Goal: Transaction & Acquisition: Register for event/course

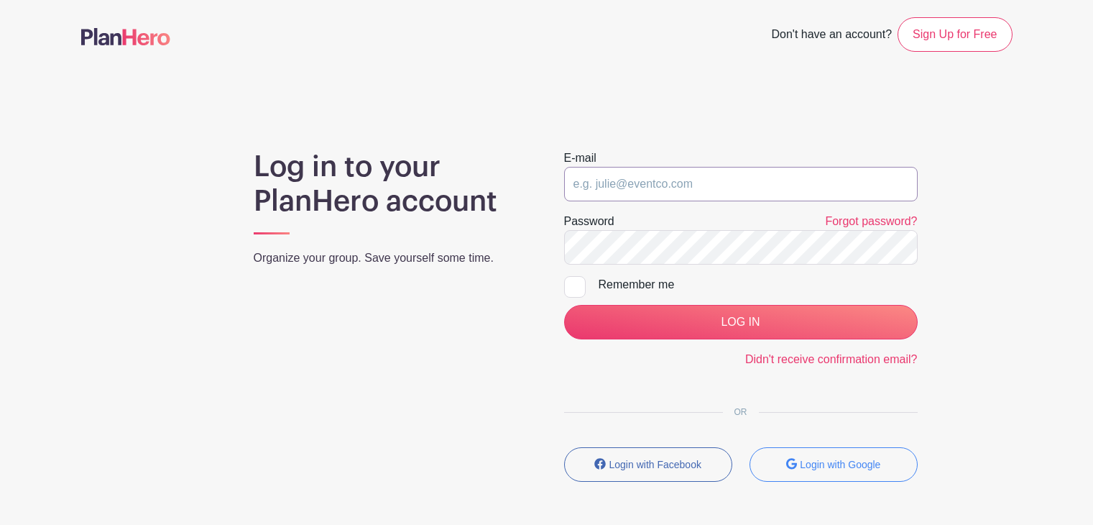
type input "[EMAIL_ADDRESS][DOMAIN_NAME]"
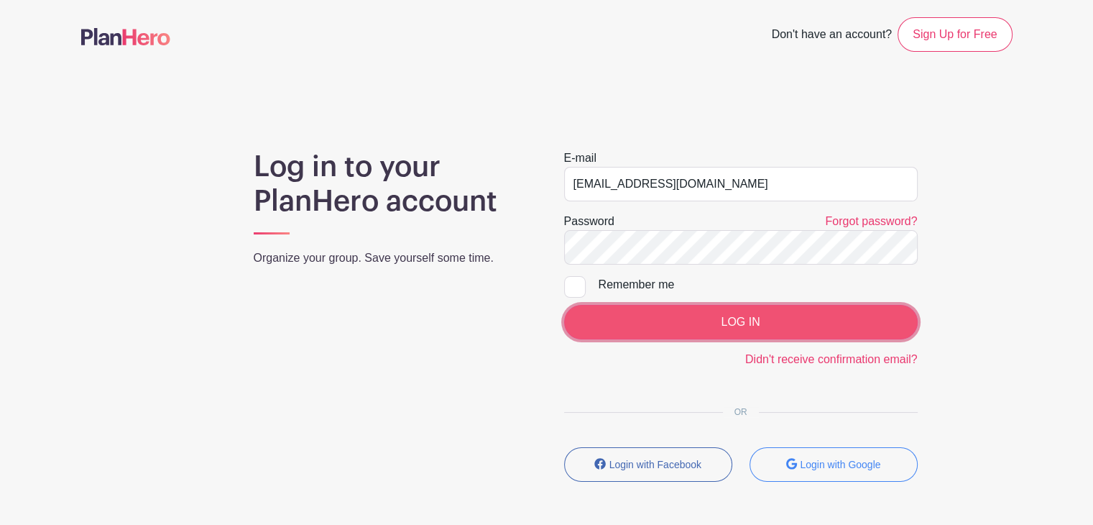
click at [735, 318] on input "LOG IN" at bounding box center [741, 322] width 354 height 35
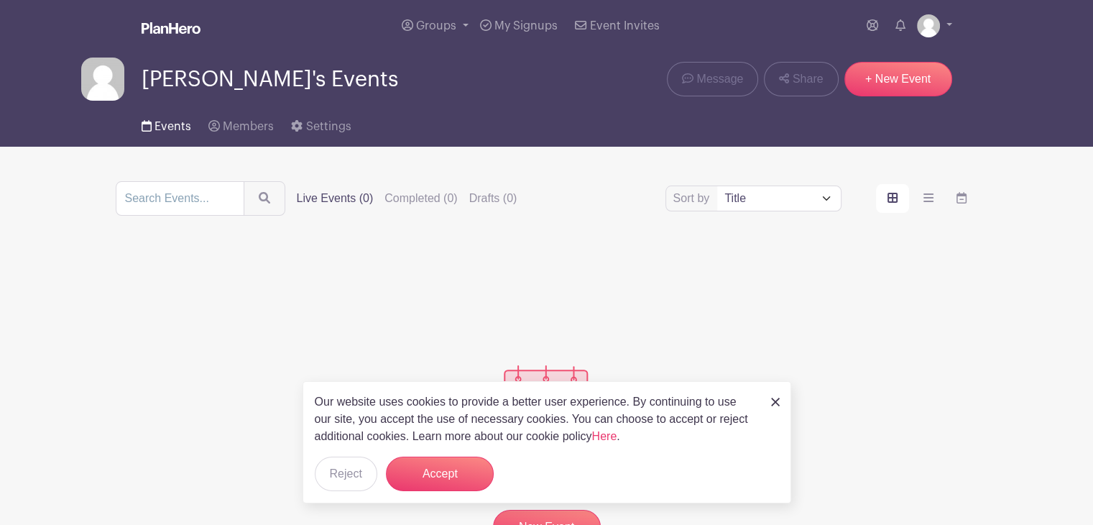
click at [173, 125] on span "Events" at bounding box center [173, 127] width 37 height 12
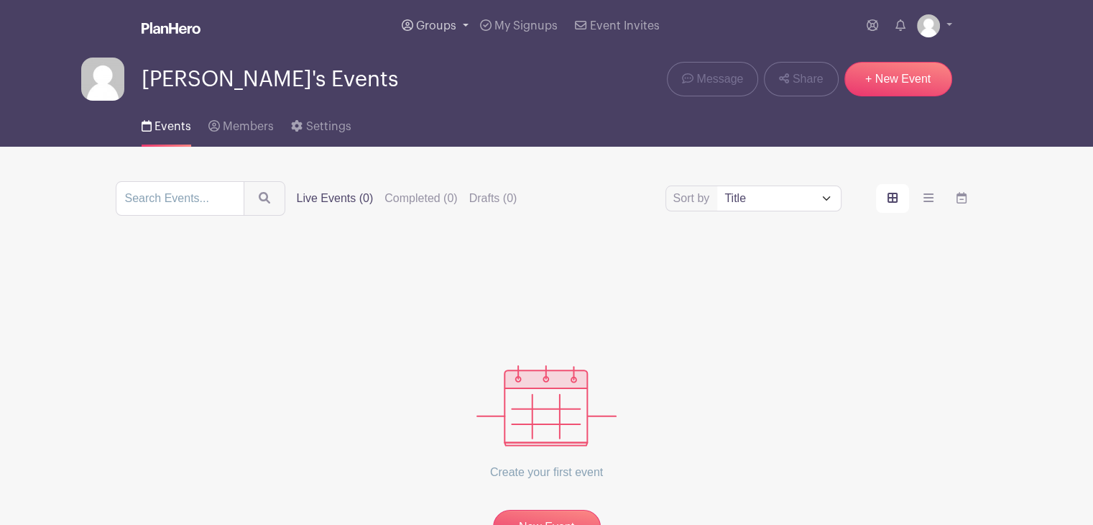
click at [429, 20] on span "Groups" at bounding box center [436, 26] width 40 height 12
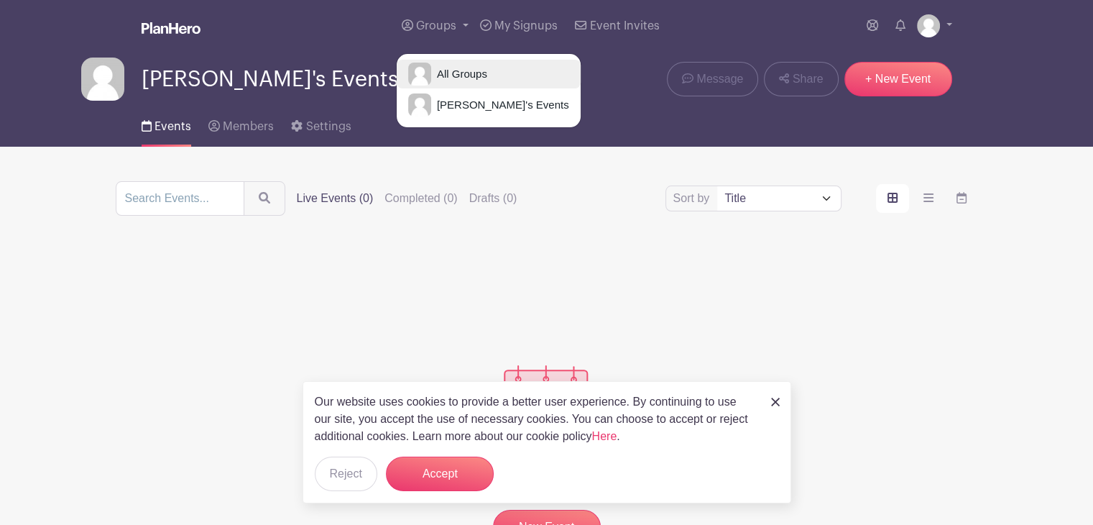
click at [451, 72] on span "All Groups" at bounding box center [459, 74] width 56 height 17
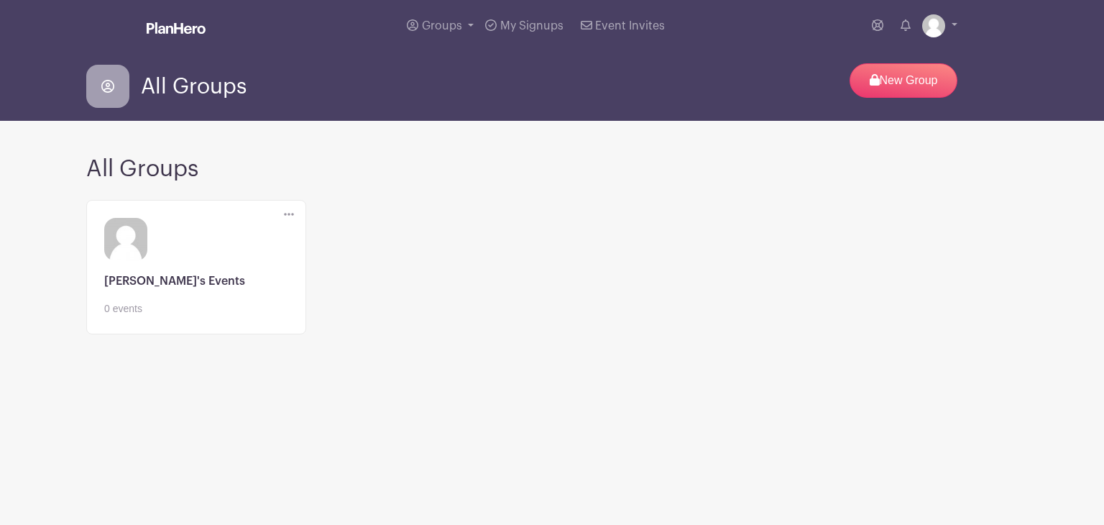
click at [142, 316] on link at bounding box center [196, 316] width 184 height 0
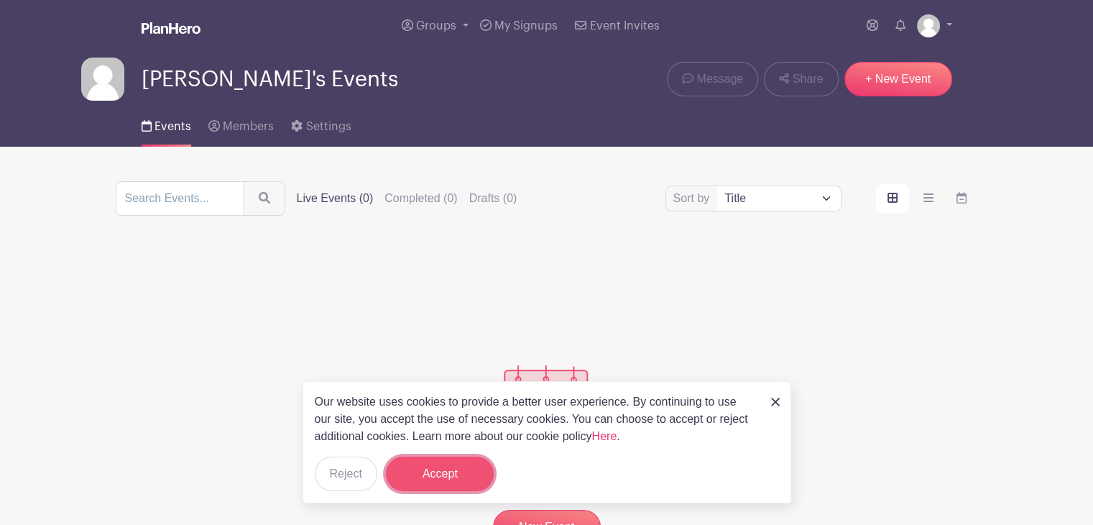
click at [440, 473] on button "Accept" at bounding box center [440, 474] width 108 height 35
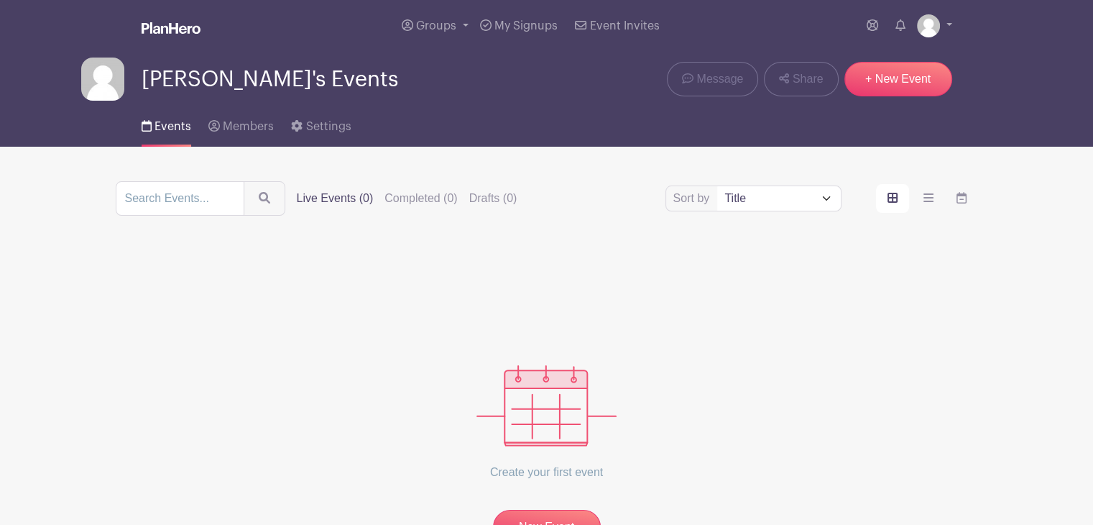
click at [235, 82] on span "Cindy's Events" at bounding box center [270, 80] width 257 height 24
click at [899, 29] on icon at bounding box center [901, 25] width 10 height 12
click at [936, 32] on img at bounding box center [928, 25] width 23 height 23
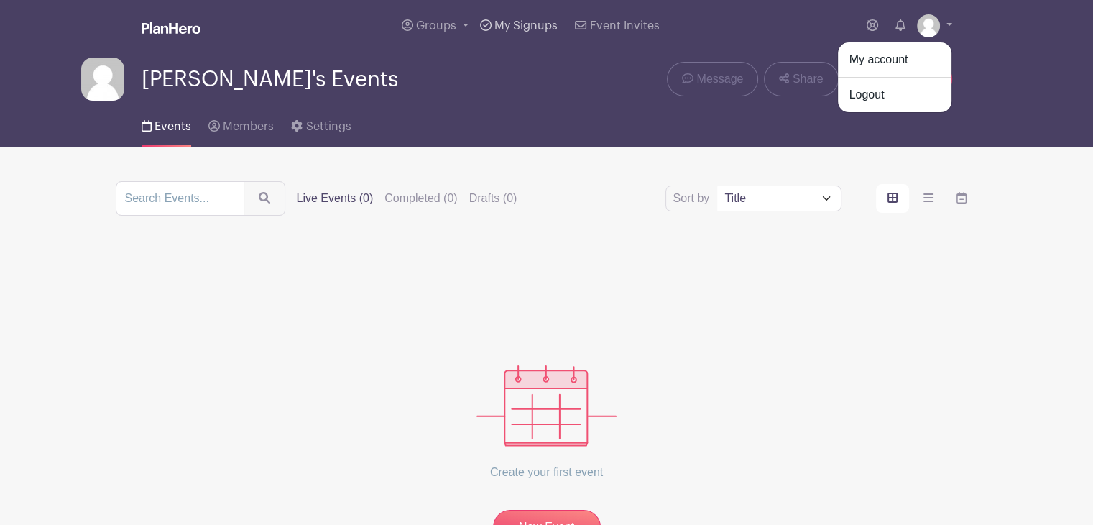
click at [523, 26] on span "My Signups" at bounding box center [526, 26] width 63 height 12
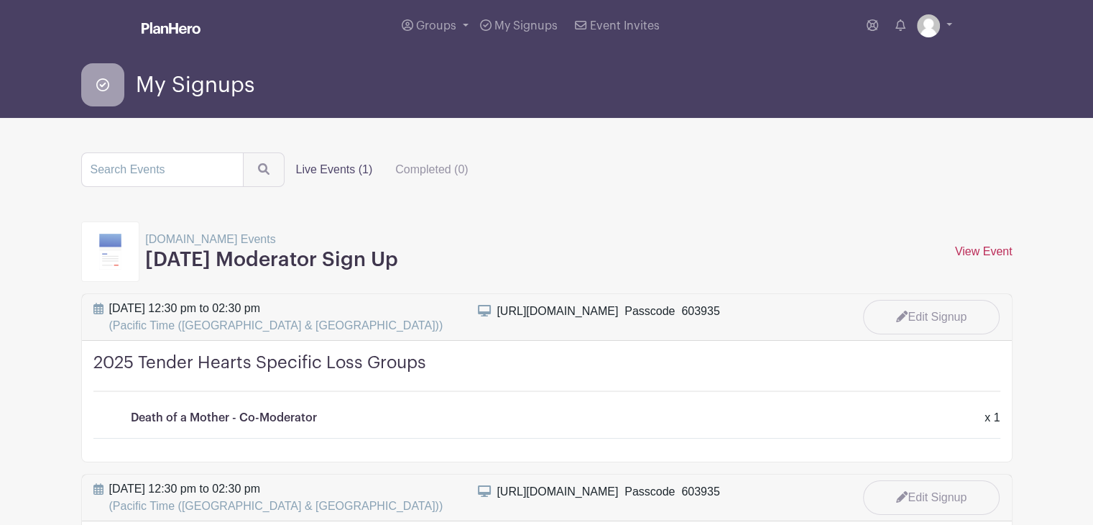
click at [975, 254] on link "View Event" at bounding box center [984, 251] width 58 height 12
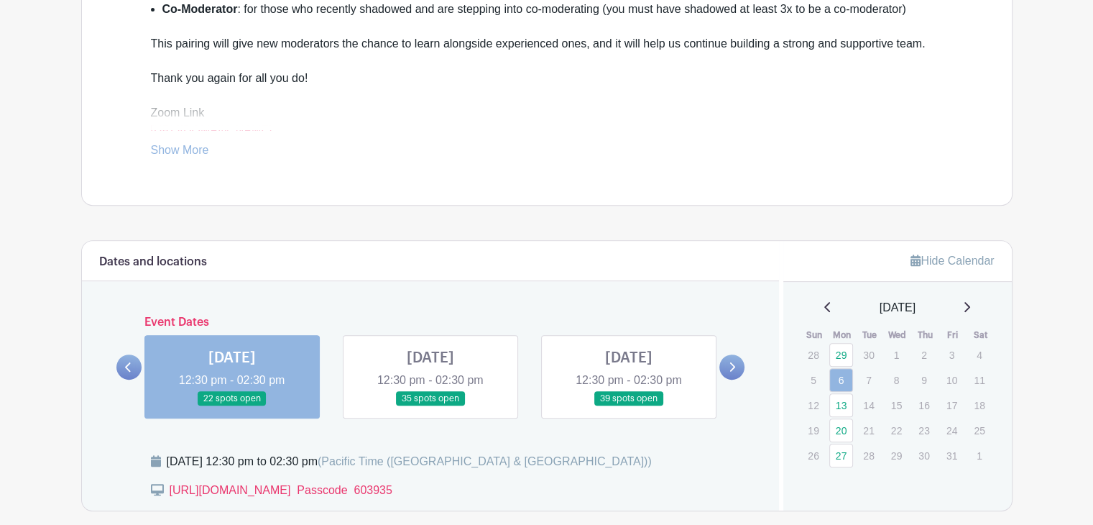
scroll to position [719, 0]
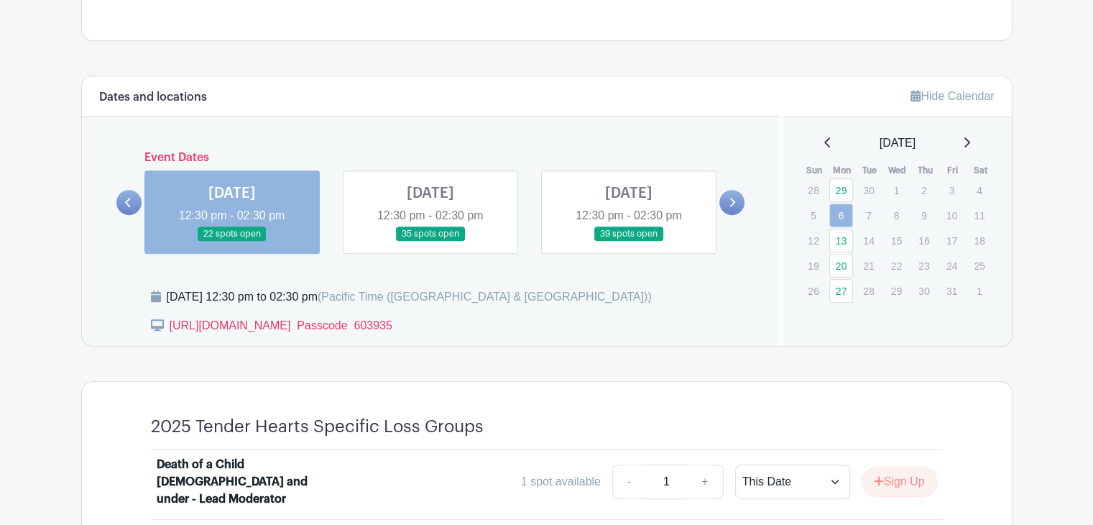
click at [232, 242] on link at bounding box center [232, 242] width 0 height 0
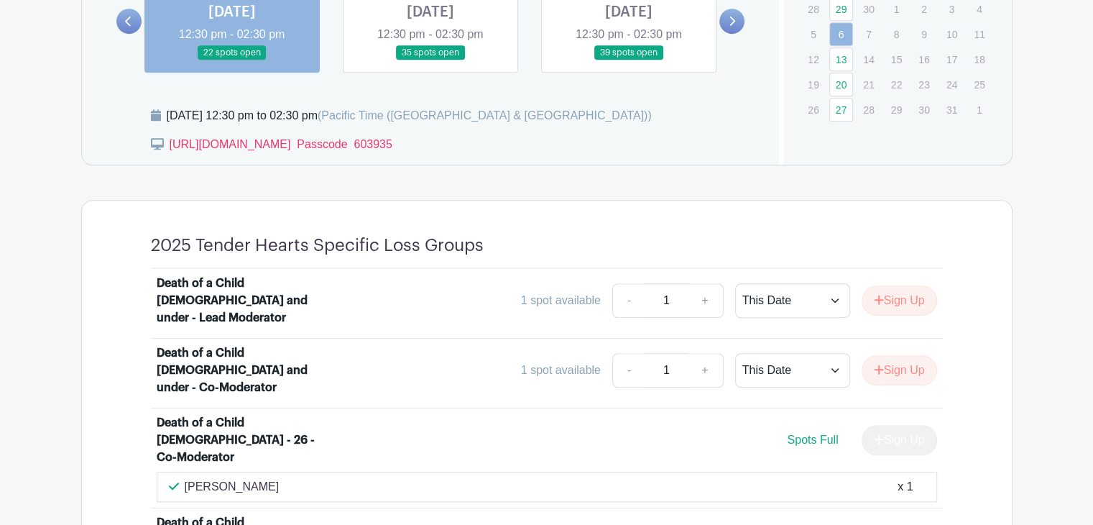
scroll to position [935, 0]
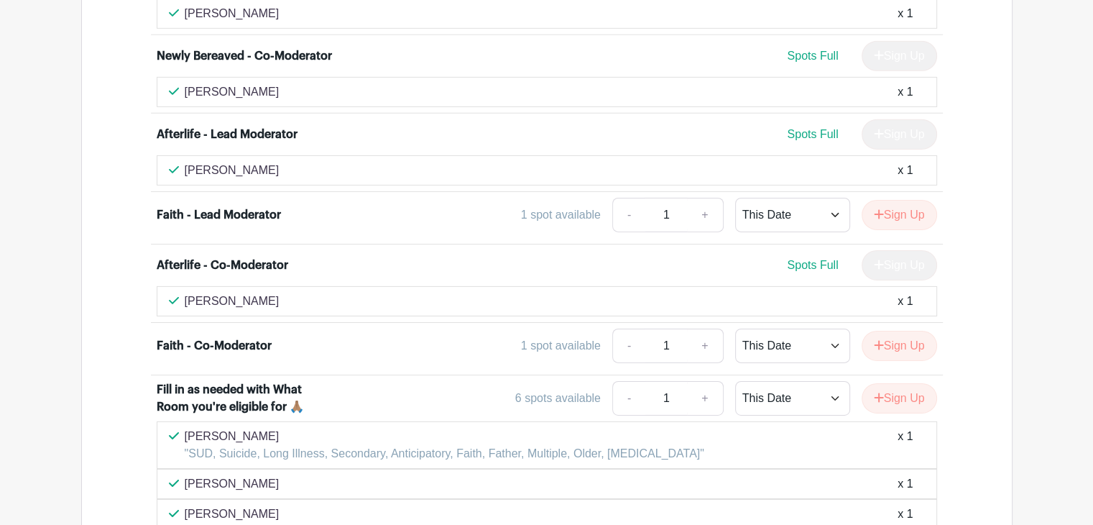
scroll to position [4584, 0]
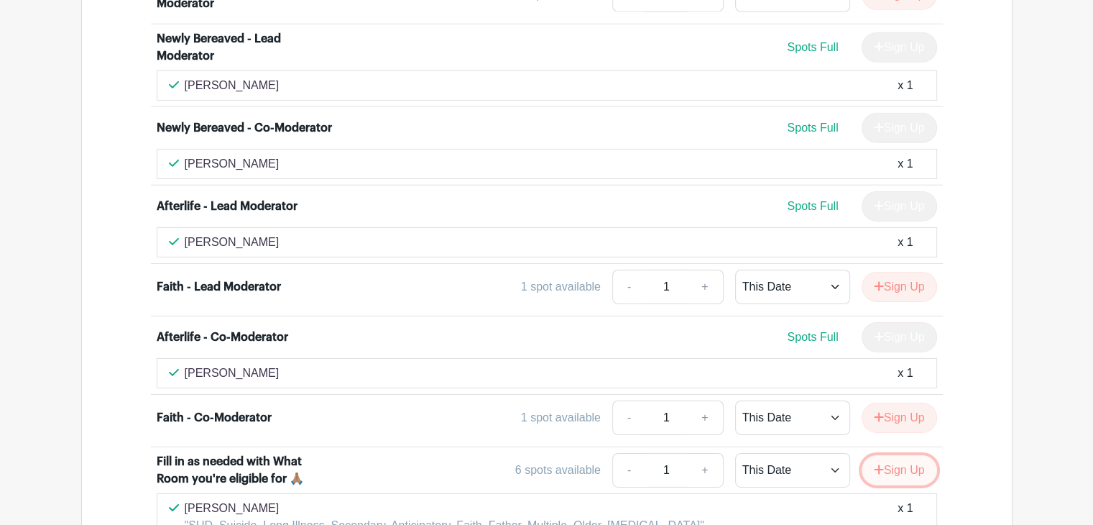
click at [909, 455] on button "Sign Up" at bounding box center [899, 470] width 75 height 30
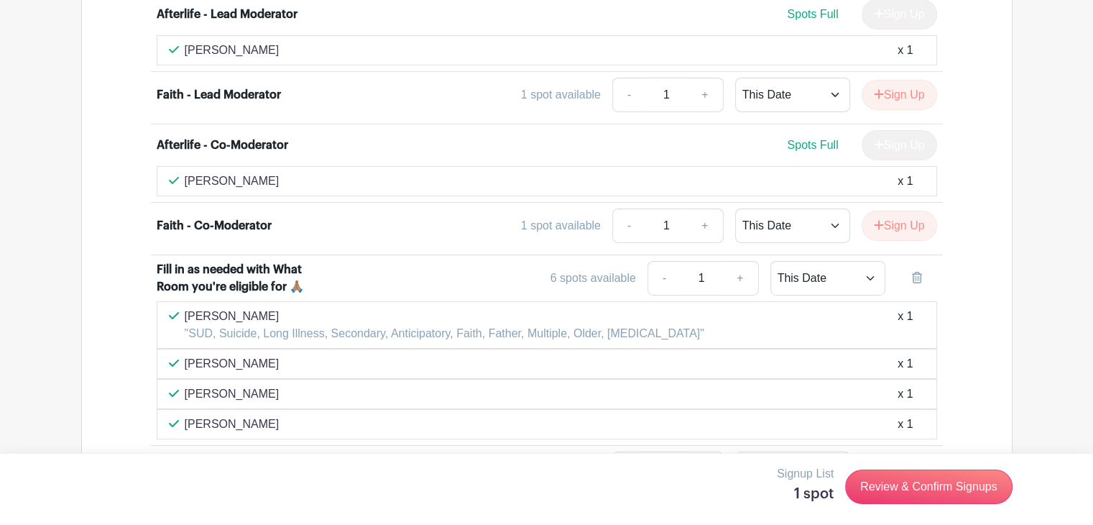
scroll to position [4871, 0]
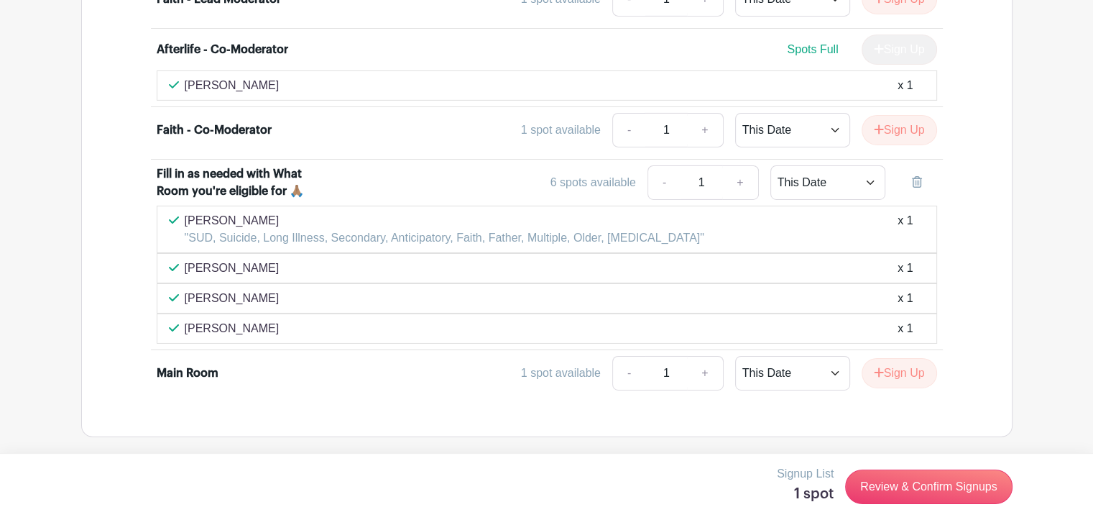
type input "M"
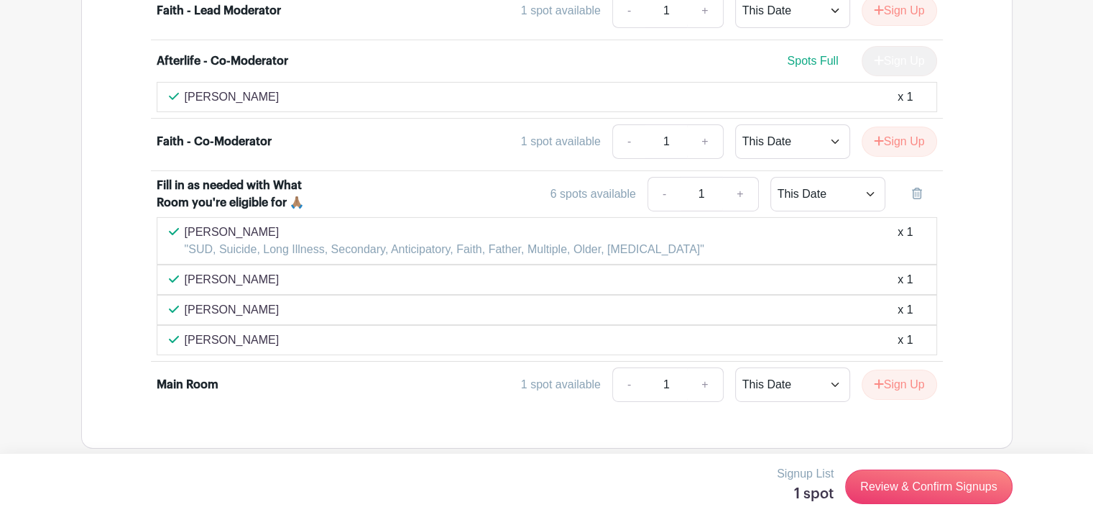
scroll to position [4913, 0]
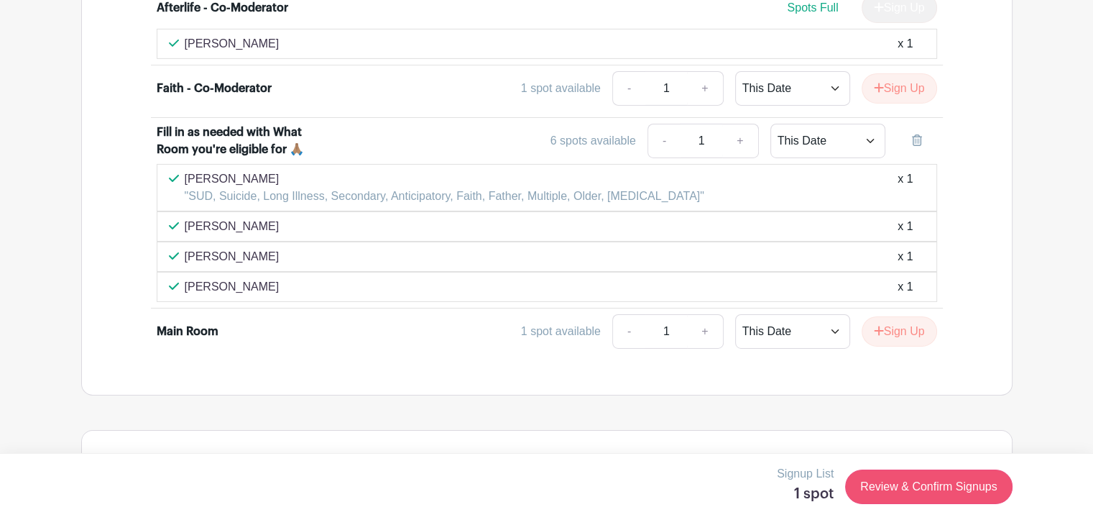
type input "Sudden Death, Mother, Father, Multiple, Newly Bereaved, Afterlife, Older losses"
click at [938, 486] on link "Review & Confirm Signups" at bounding box center [928, 486] width 167 height 35
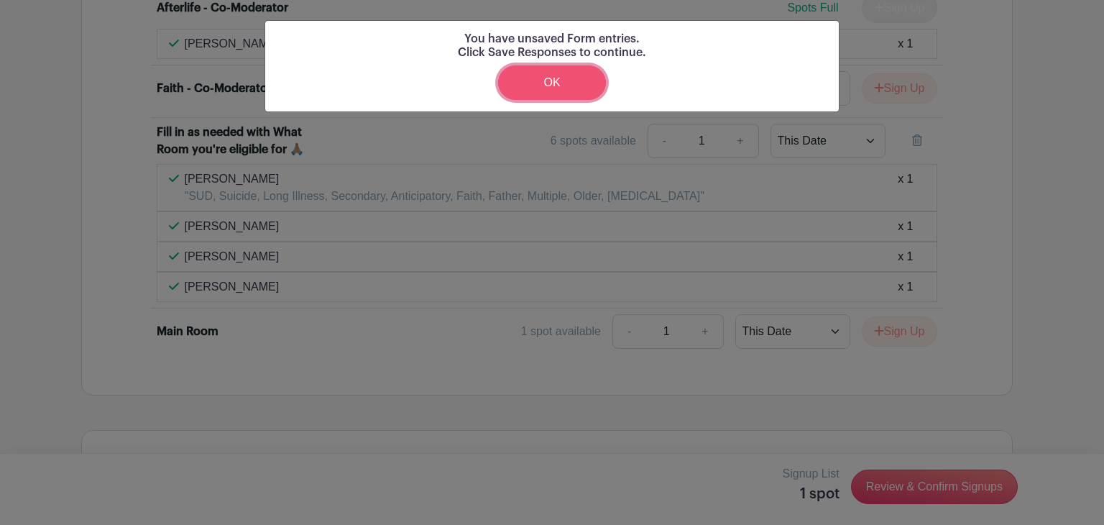
click at [561, 85] on link "OK" at bounding box center [552, 82] width 108 height 35
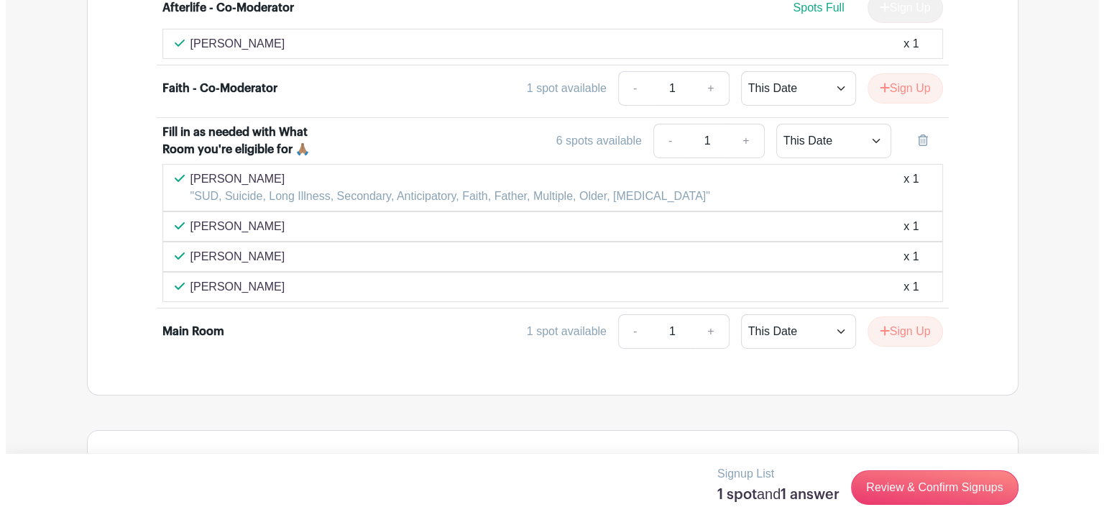
scroll to position [4871, 0]
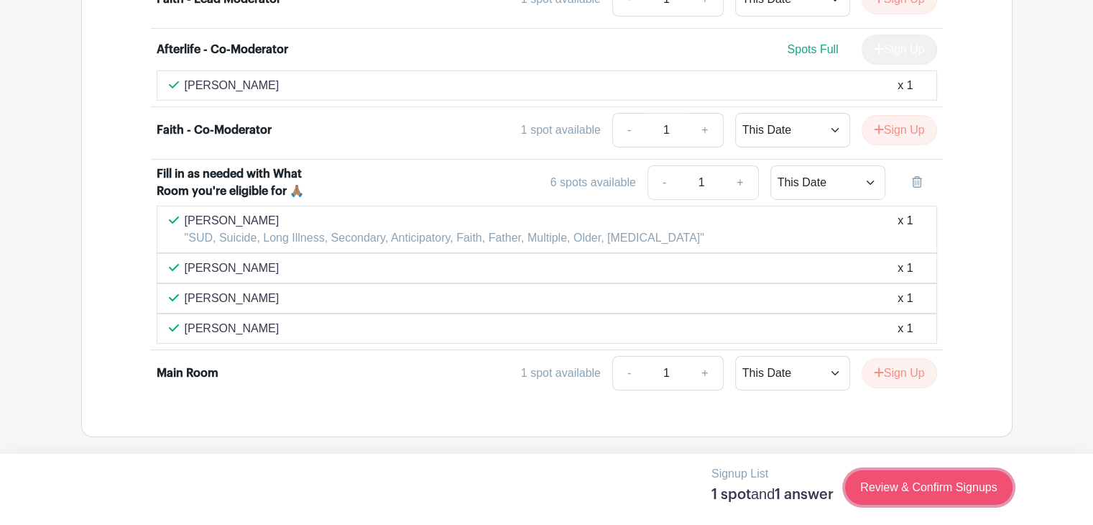
click at [894, 480] on link "Review & Confirm Signups" at bounding box center [928, 487] width 167 height 35
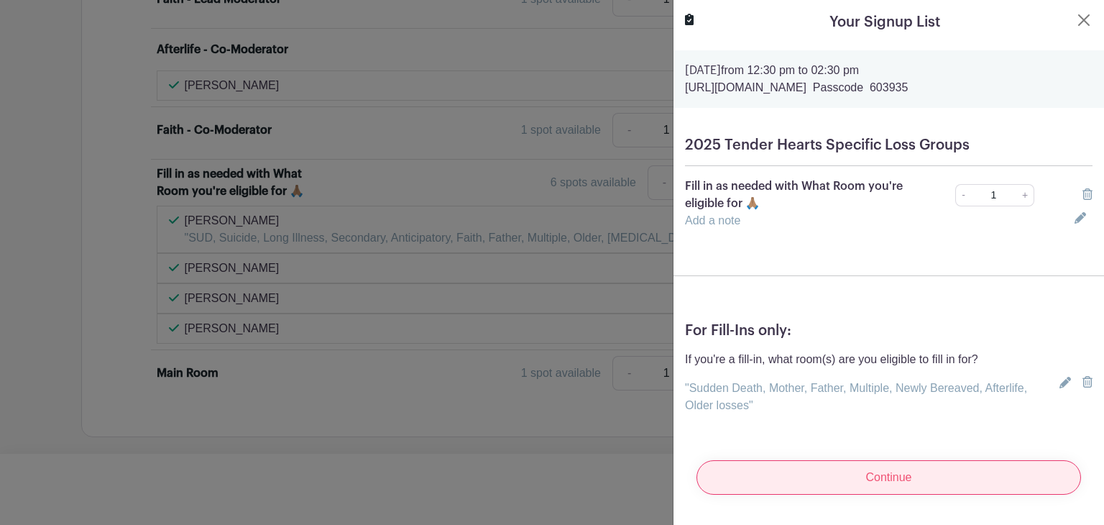
click at [881, 475] on input "Continue" at bounding box center [889, 477] width 385 height 35
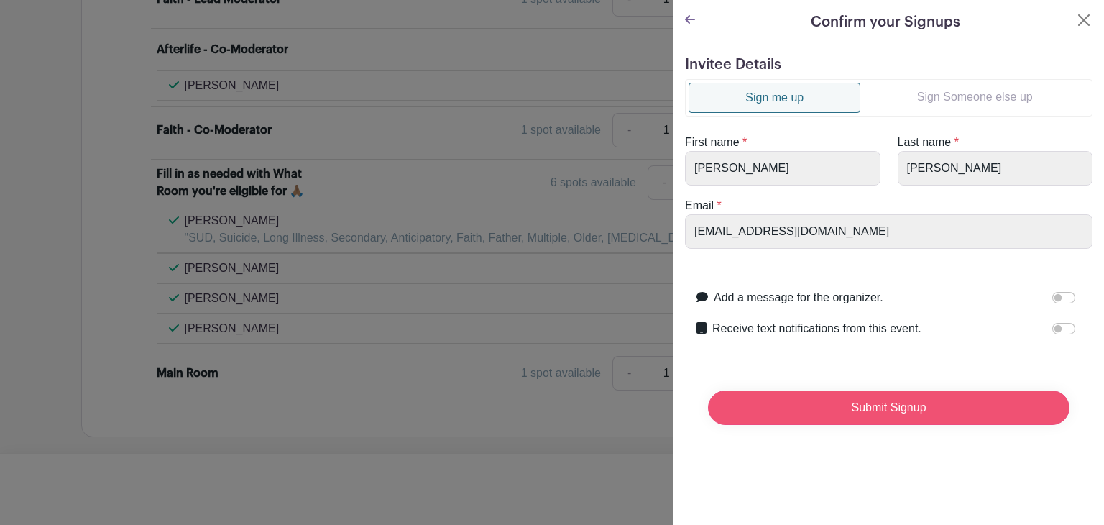
click at [884, 409] on input "Submit Signup" at bounding box center [889, 407] width 362 height 35
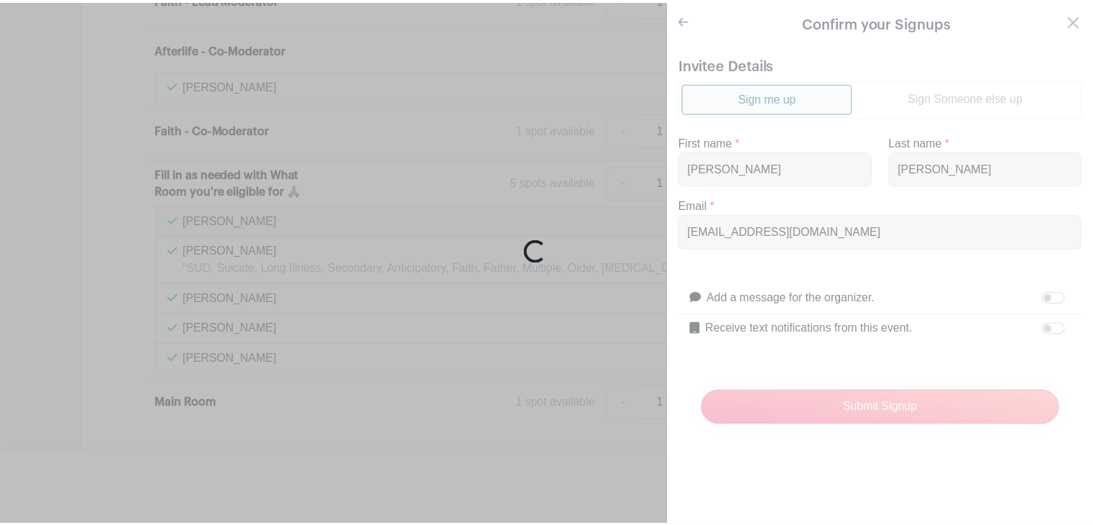
scroll to position [4902, 0]
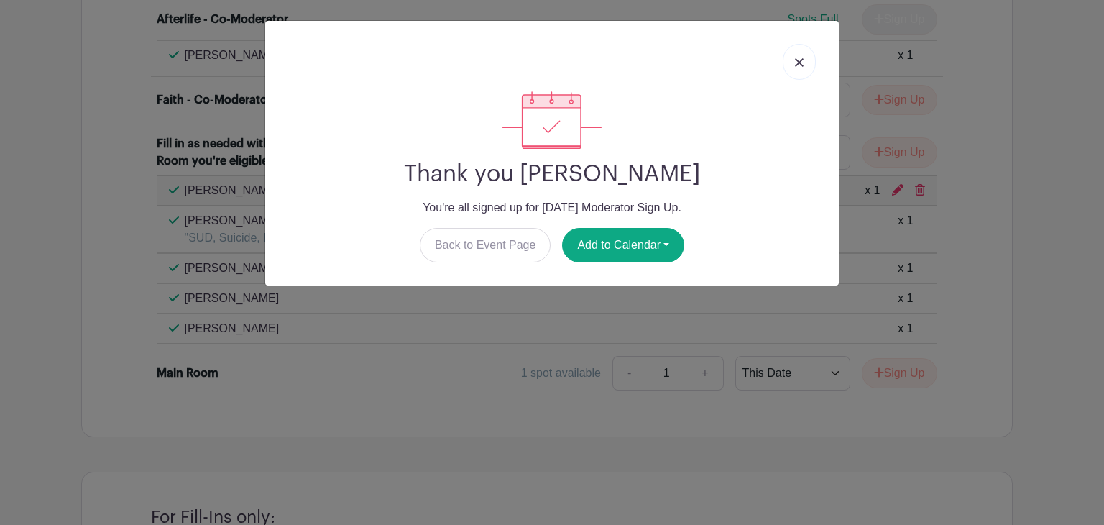
click at [802, 62] on img at bounding box center [799, 62] width 9 height 9
